Goal: Task Accomplishment & Management: Complete application form

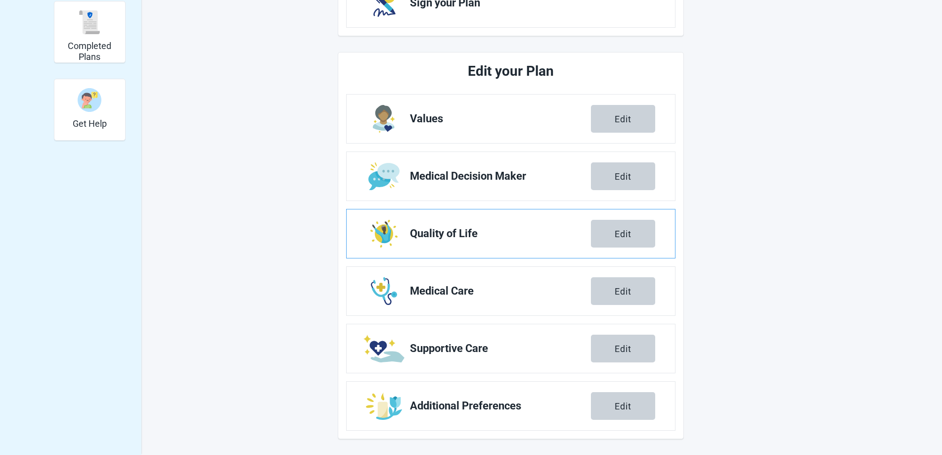
scroll to position [276, 0]
click at [614, 120] on button "Edit" at bounding box center [623, 119] width 64 height 28
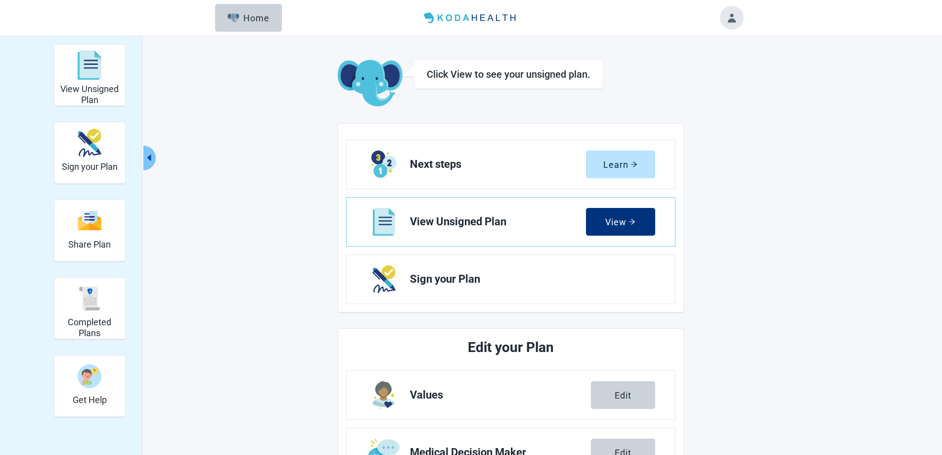
scroll to position [276, 0]
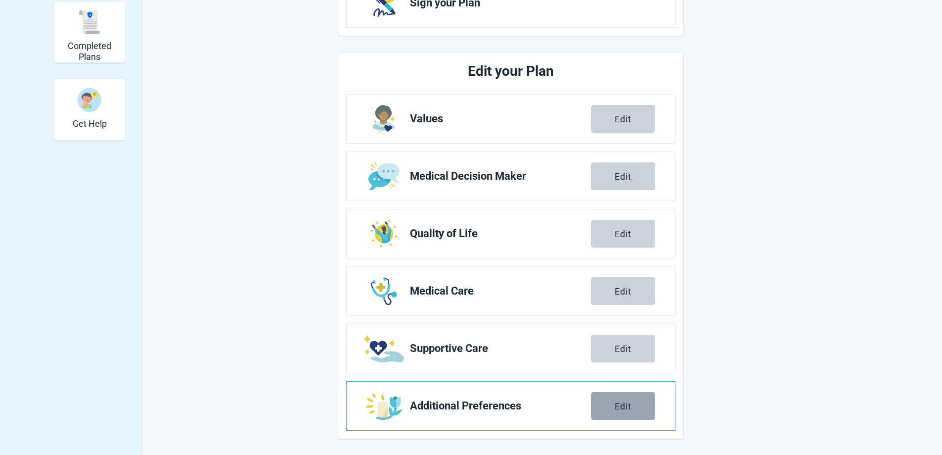
click at [625, 405] on div "Edit" at bounding box center [623, 406] width 17 height 10
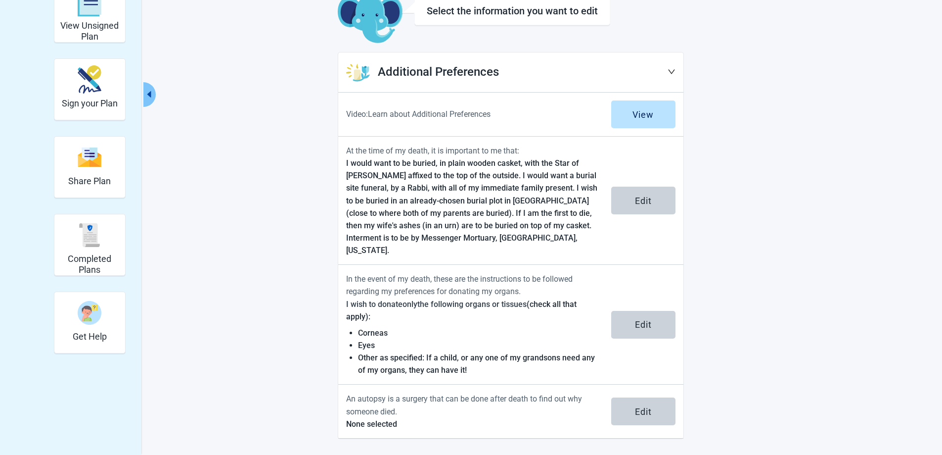
scroll to position [51, 0]
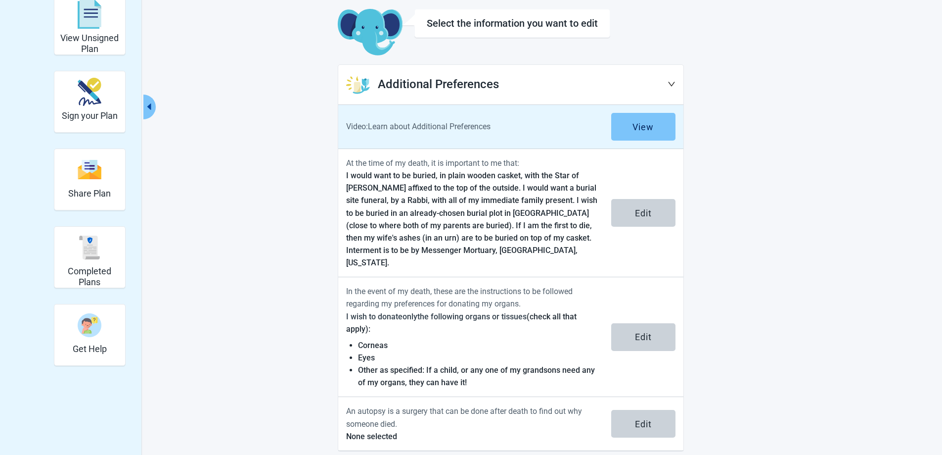
click at [650, 125] on div "View" at bounding box center [643, 127] width 21 height 10
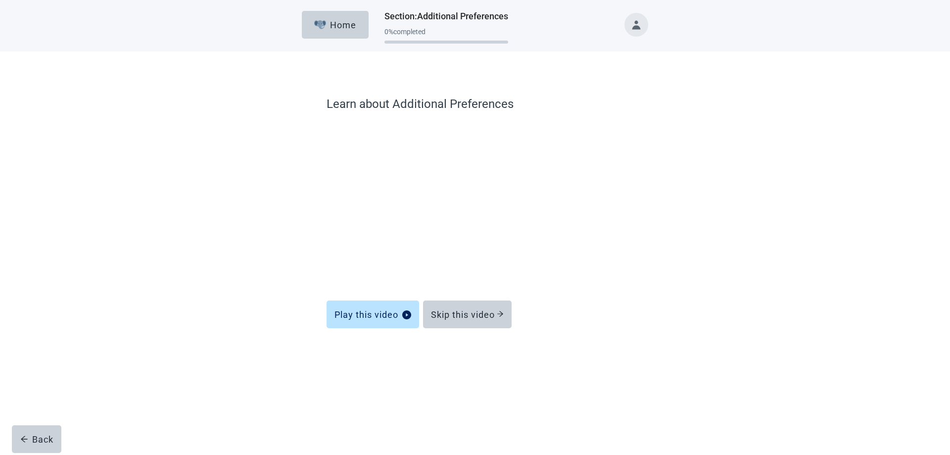
click at [475, 311] on div "Skip this video" at bounding box center [467, 314] width 73 height 10
click at [466, 313] on div "Skip this video" at bounding box center [467, 314] width 73 height 10
click at [468, 314] on div "Skip this video" at bounding box center [467, 314] width 73 height 10
click at [339, 23] on div "Home" at bounding box center [335, 25] width 43 height 10
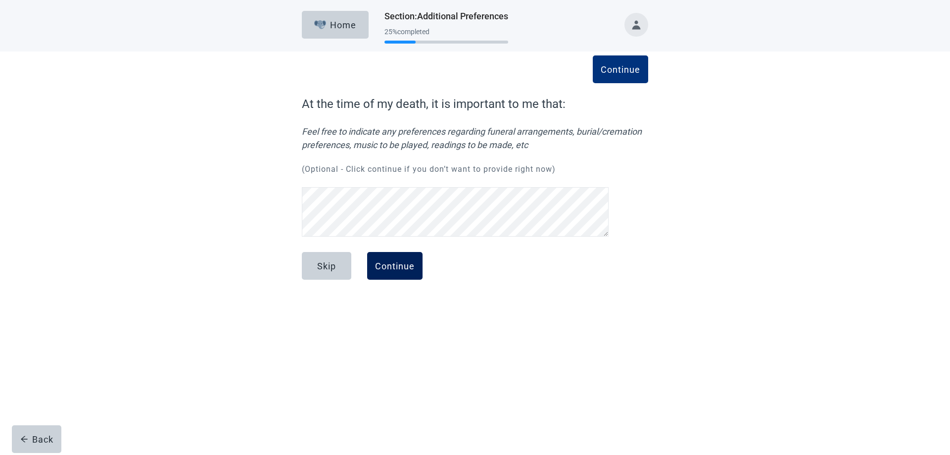
click at [390, 267] on div "Continue" at bounding box center [395, 266] width 40 height 10
